Goal: Task Accomplishment & Management: Complete application form

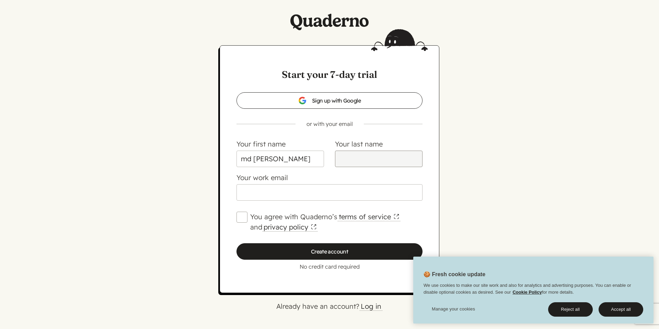
type input "md [PERSON_NAME]"
click at [351, 163] on input "Your last name" at bounding box center [379, 159] width 88 height 16
type input "Hridoy"
click at [297, 192] on input "Your work email" at bounding box center [329, 192] width 186 height 16
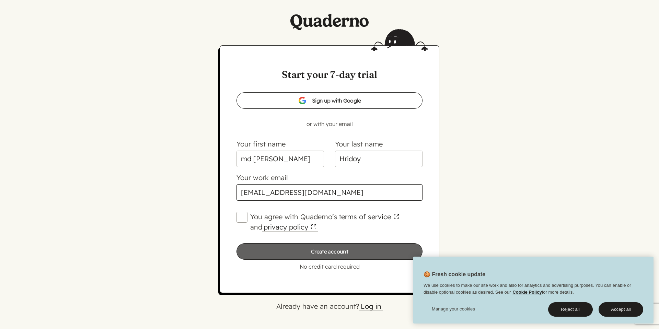
type input "[EMAIL_ADDRESS][DOMAIN_NAME]"
click at [298, 249] on input "Create account" at bounding box center [329, 251] width 186 height 16
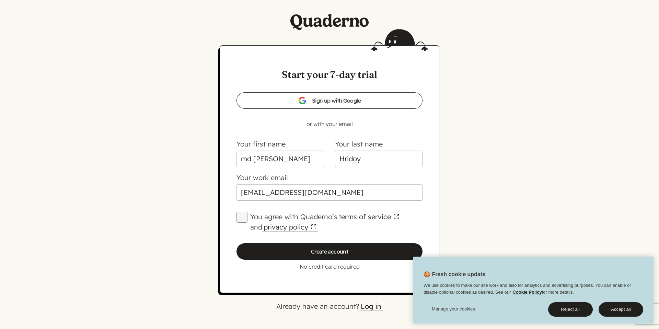
click at [242, 216] on input "You agree with Quaderno’s terms of service and privacy policy" at bounding box center [241, 217] width 11 height 11
checkbox input "true"
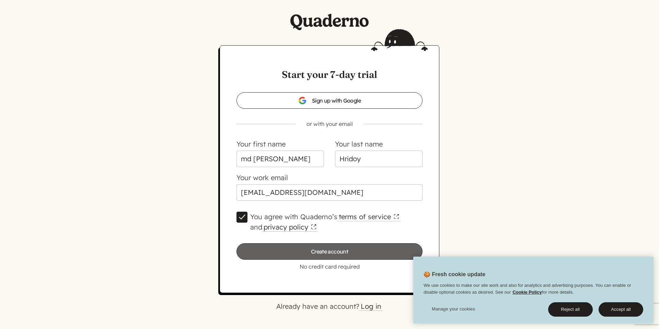
click at [292, 252] on input "Create account" at bounding box center [329, 251] width 186 height 16
type input "Please wait…"
